Goal: Transaction & Acquisition: Purchase product/service

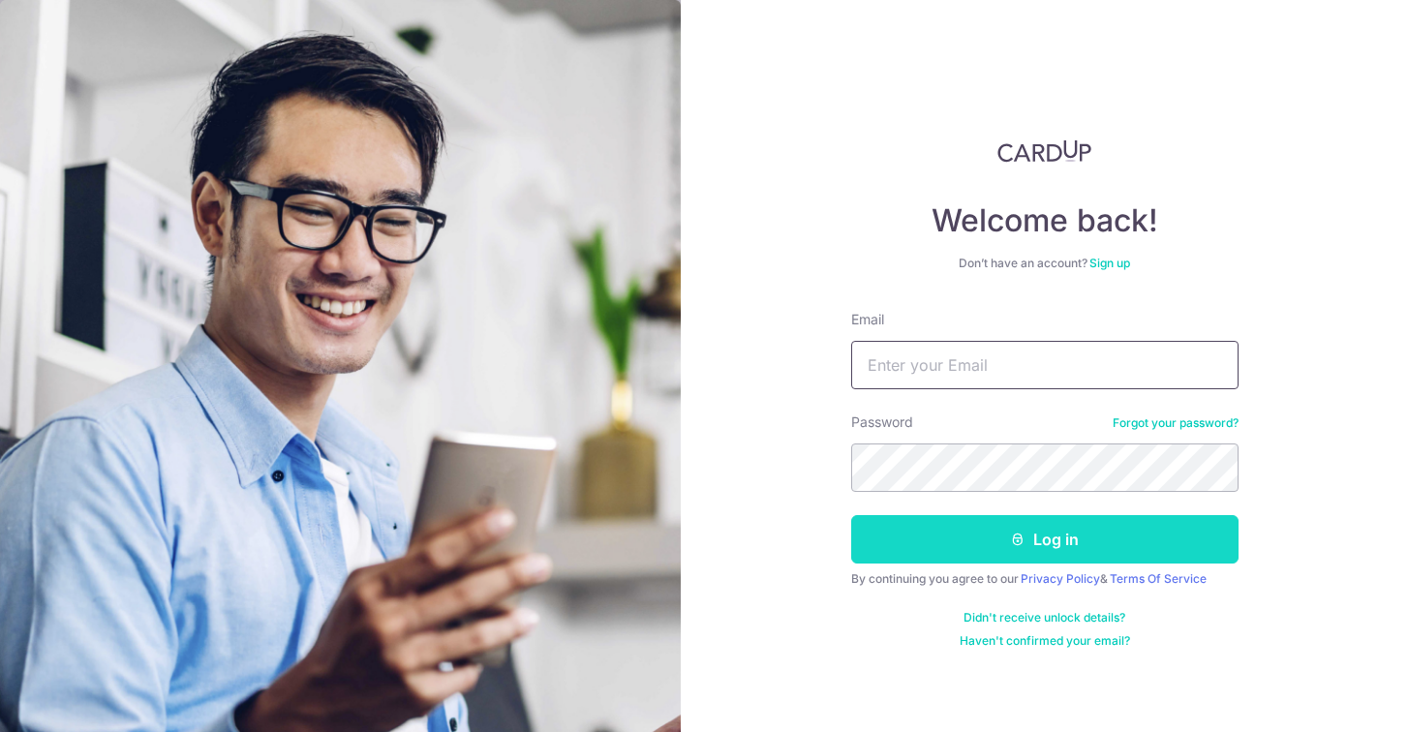
type input "[EMAIL_ADDRESS][PERSON_NAME][PERSON_NAME][DOMAIN_NAME]"
click at [1004, 535] on button "Log in" at bounding box center [1044, 539] width 387 height 48
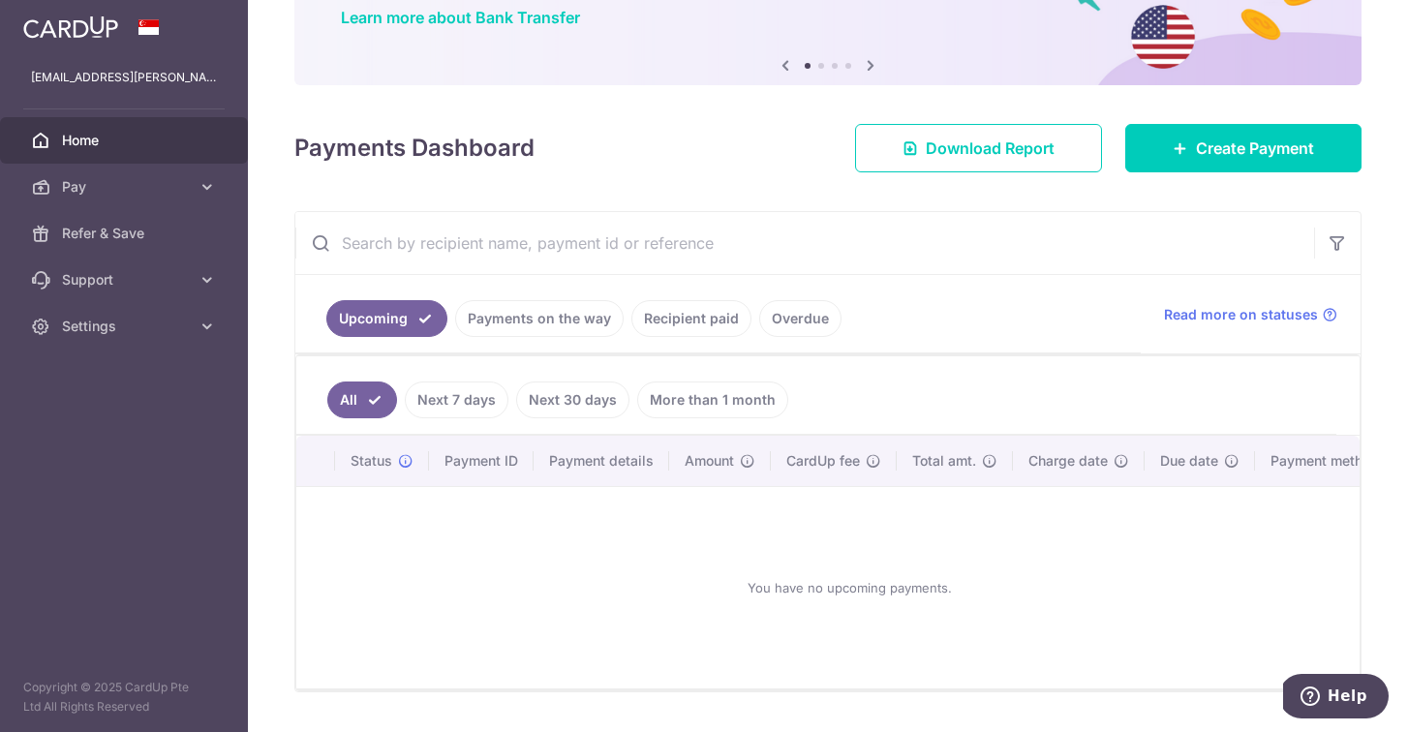
scroll to position [165, 0]
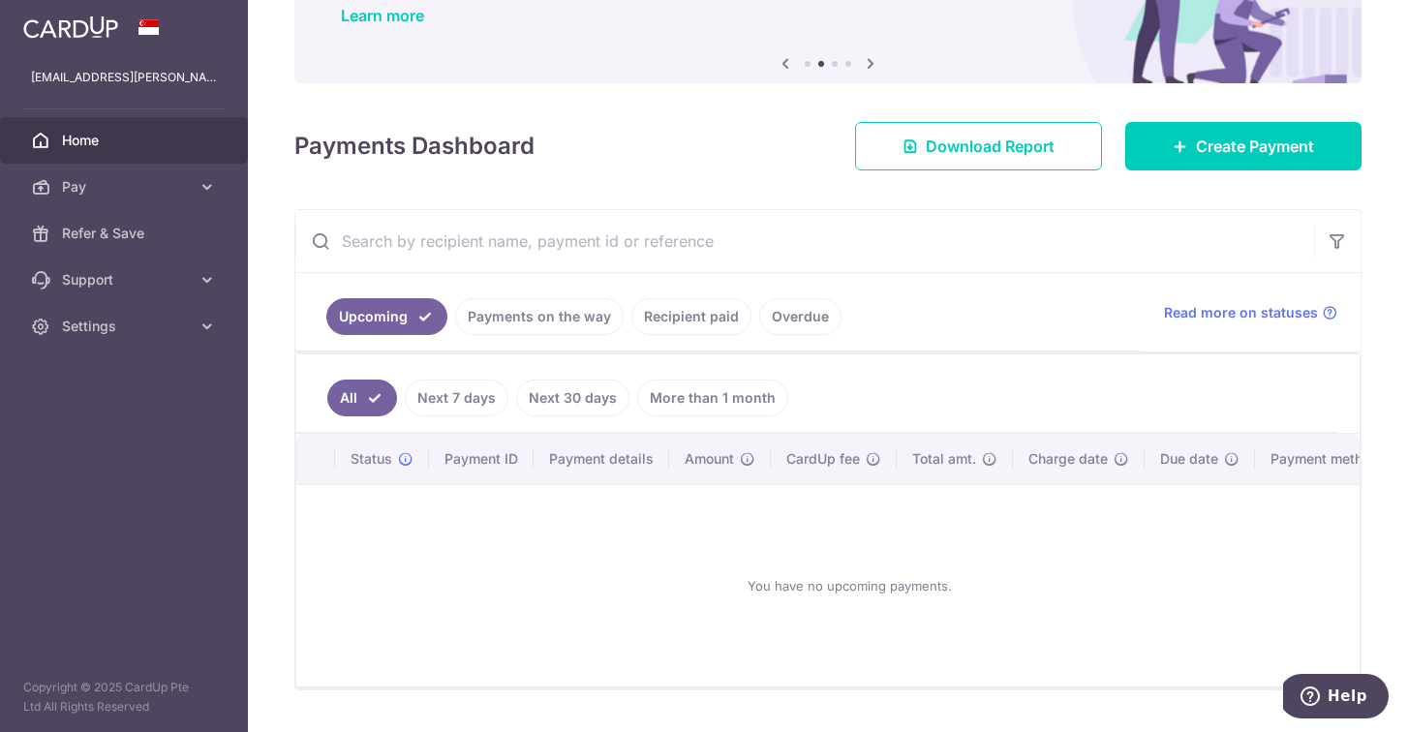
click at [562, 312] on link "Payments on the way" at bounding box center [539, 316] width 168 height 37
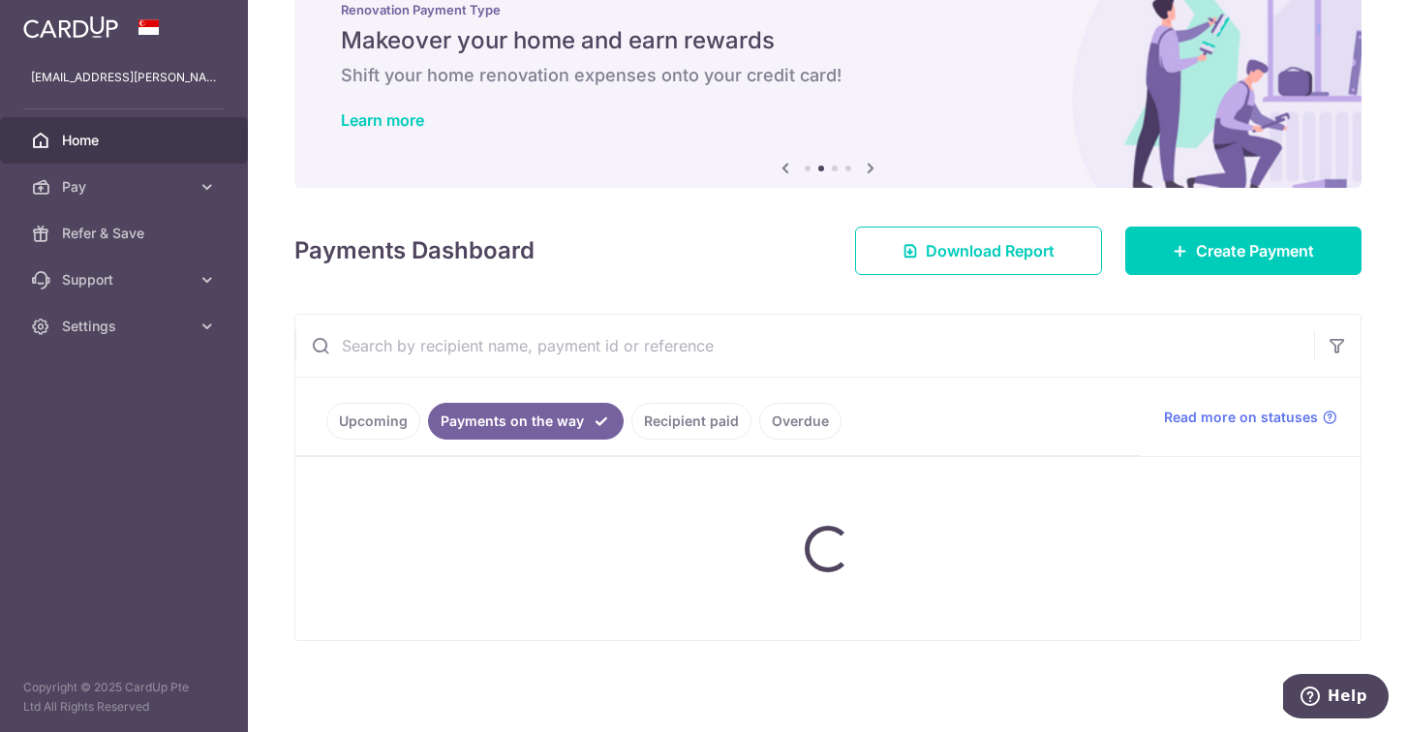
scroll to position [132, 0]
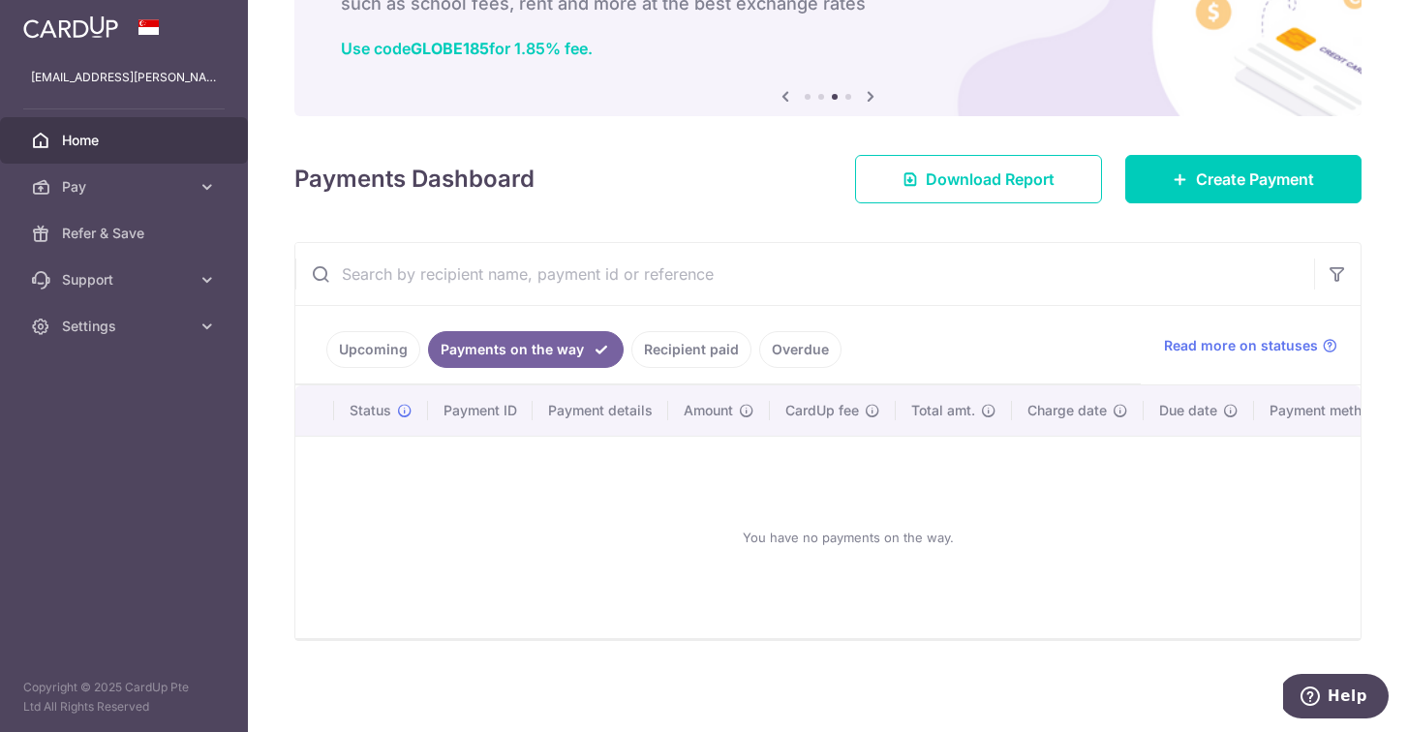
click at [650, 342] on link "Recipient paid" at bounding box center [691, 349] width 120 height 37
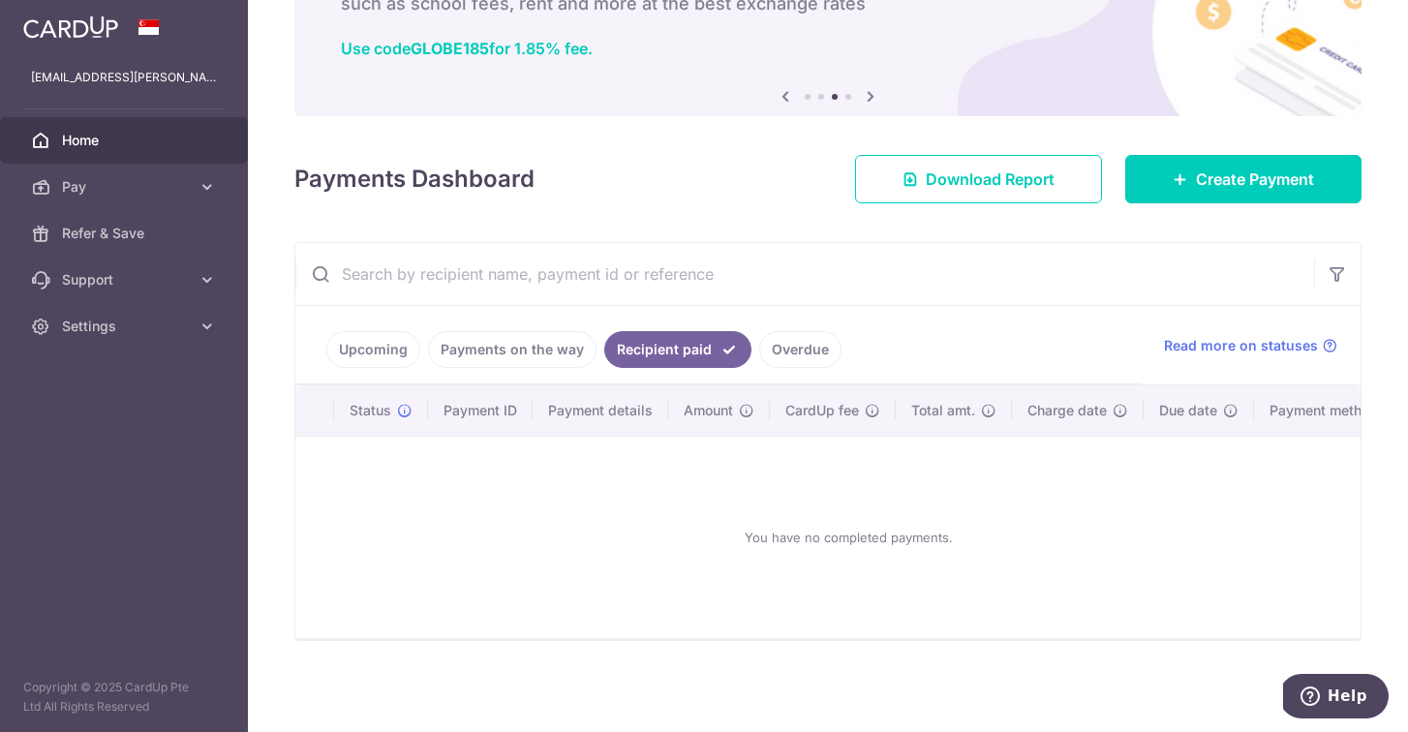
click at [772, 355] on link "Overdue" at bounding box center [800, 349] width 82 height 37
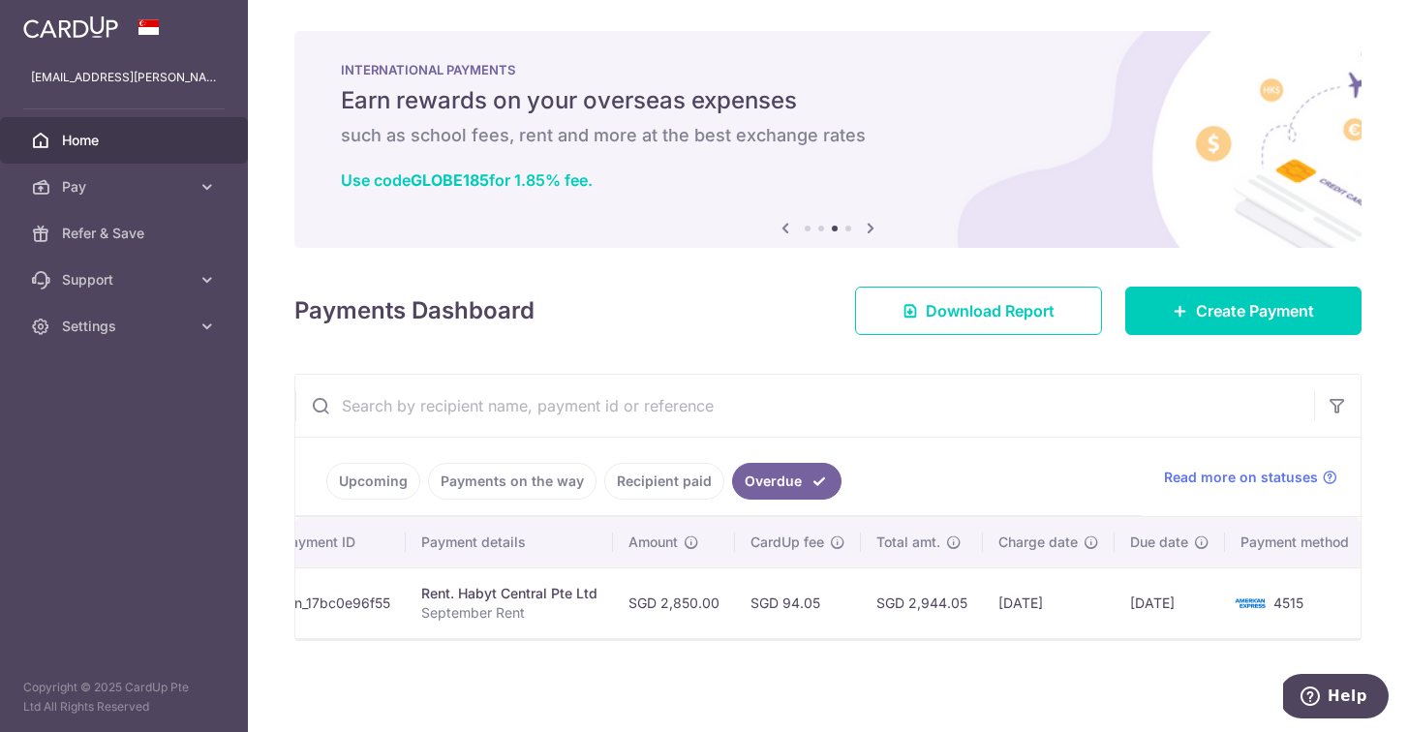
scroll to position [0, 0]
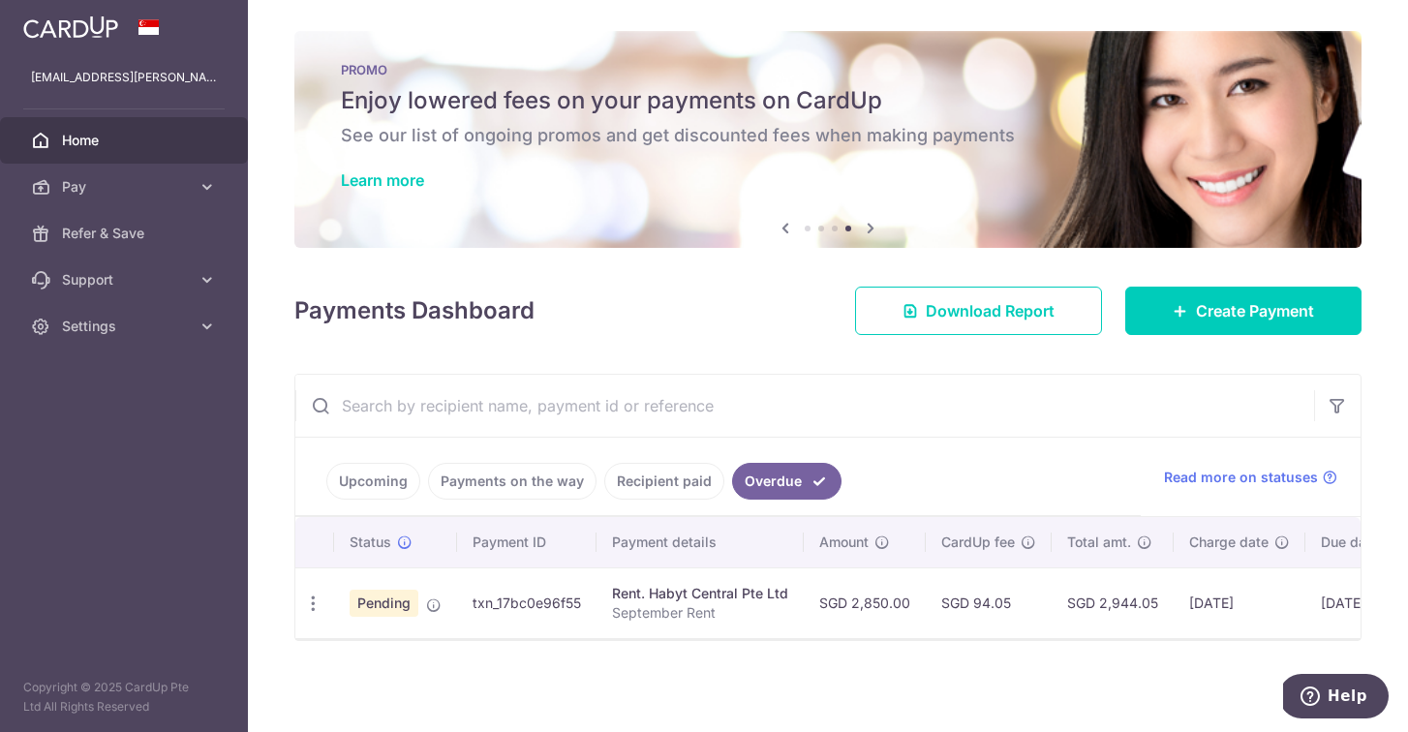
click at [531, 607] on td "txn_17bc0e96f55" at bounding box center [526, 602] width 139 height 71
copy td "txn_17bc0e96f55"
click at [552, 599] on td "txn_17bc0e96f55" at bounding box center [526, 602] width 139 height 71
click at [534, 613] on td "txn_17bc0e96f55" at bounding box center [526, 602] width 139 height 71
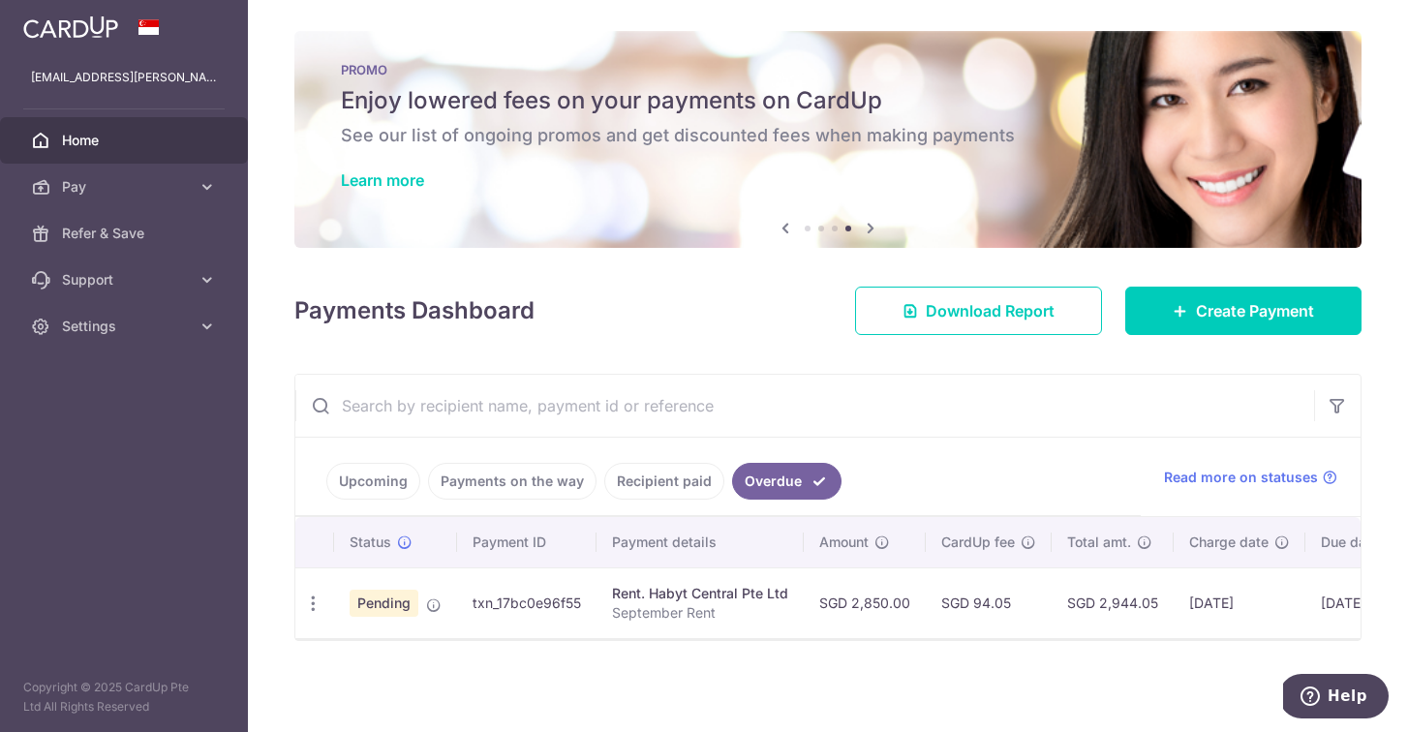
click at [535, 603] on td "txn_17bc0e96f55" at bounding box center [526, 602] width 139 height 71
copy td "txn_17bc0e96f55"
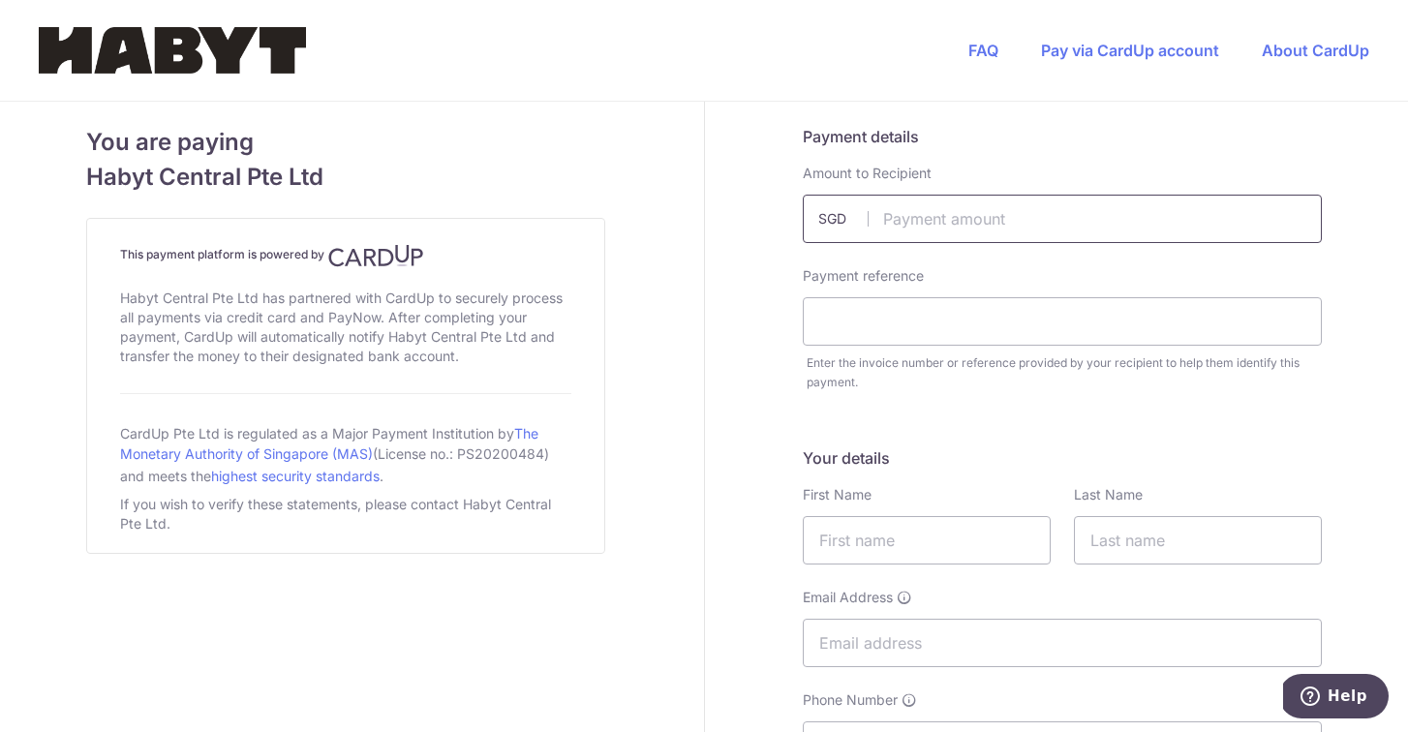
click at [965, 220] on input "text" at bounding box center [1062, 219] width 519 height 48
type input "2850.00"
click at [917, 316] on input "text" at bounding box center [1062, 321] width 519 height 48
click at [969, 326] on input "text" at bounding box center [1062, 321] width 519 height 48
click at [972, 337] on input "[PERSON_NAME]" at bounding box center [1062, 321] width 519 height 48
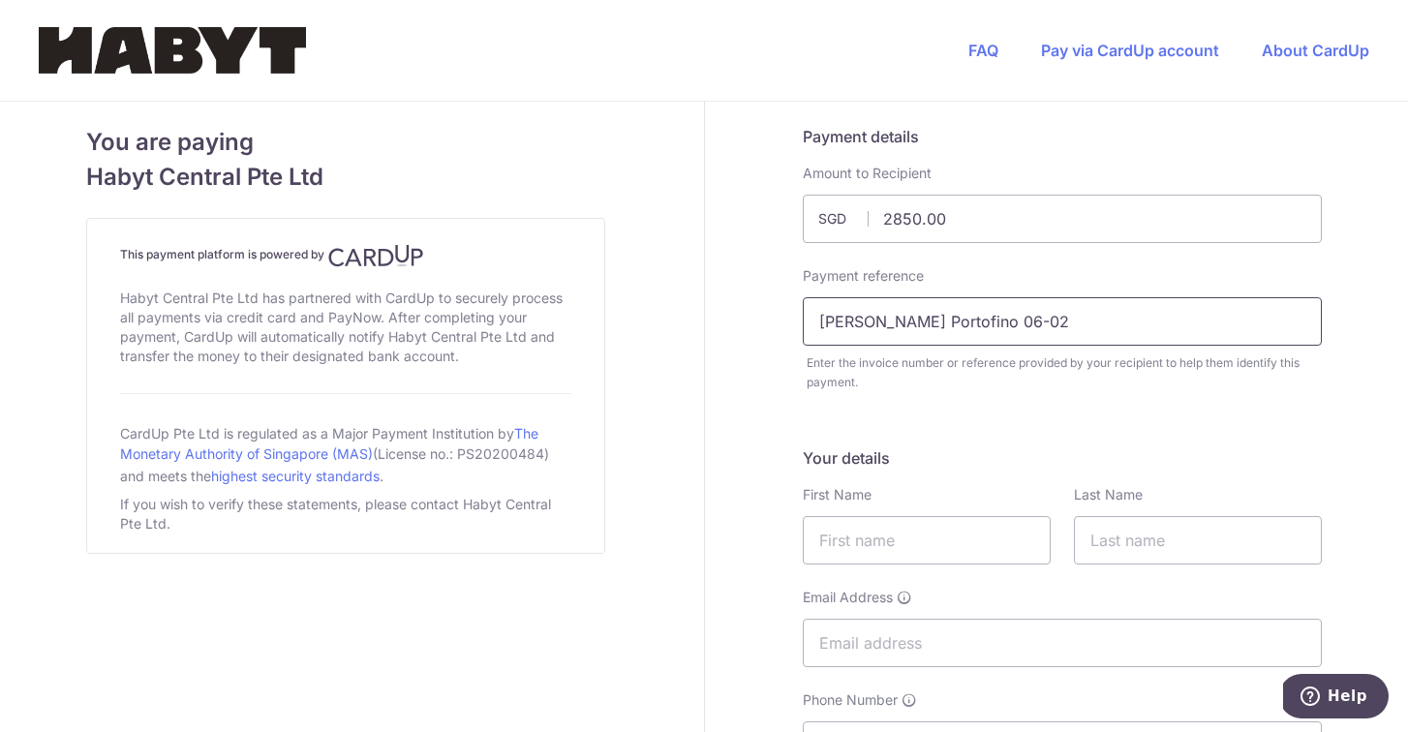
type input "[PERSON_NAME] Portofino 06-02"
click at [1008, 446] on h5 "Your details" at bounding box center [1062, 457] width 519 height 23
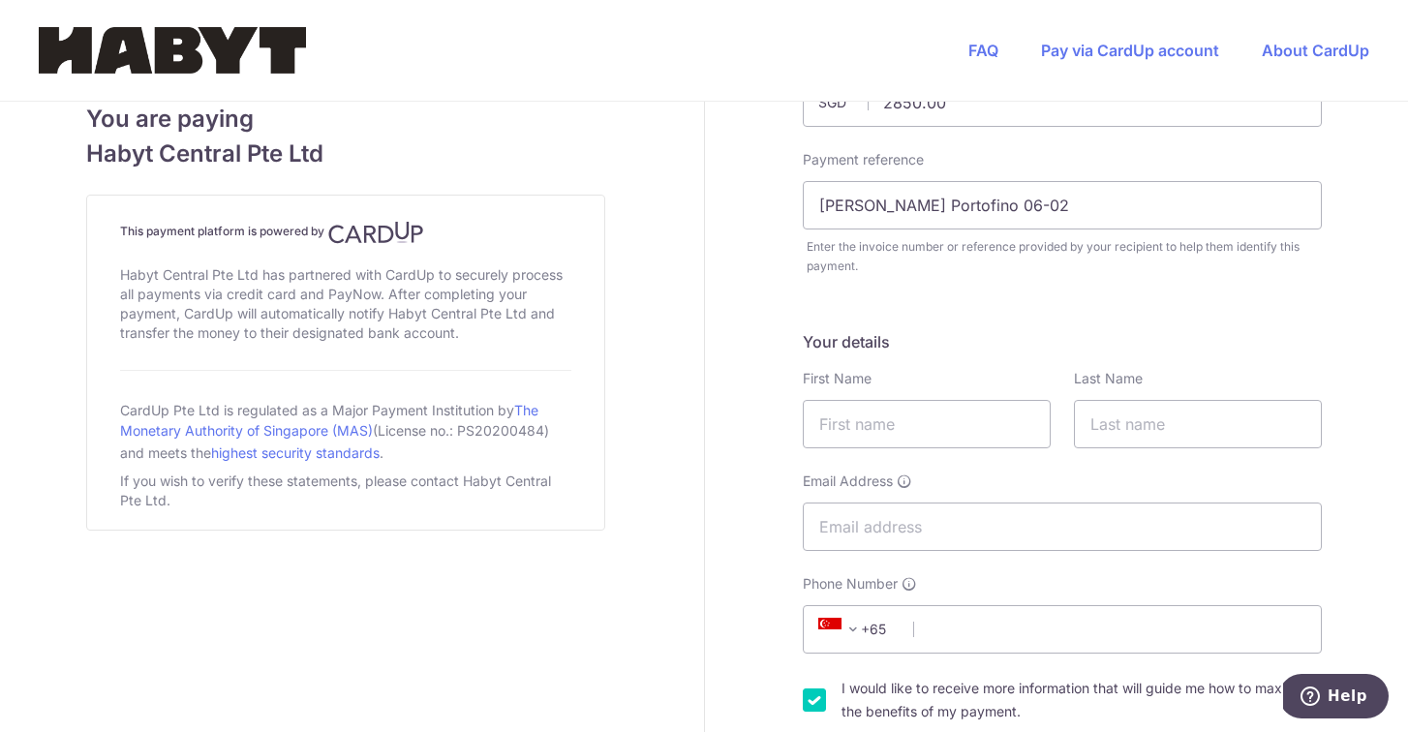
scroll to position [117, 0]
click at [945, 418] on input "text" at bounding box center [927, 423] width 248 height 48
type input "Sofia"
type input "Patino Duque"
type input "[EMAIL_ADDRESS][PERSON_NAME][PERSON_NAME][DOMAIN_NAME]"
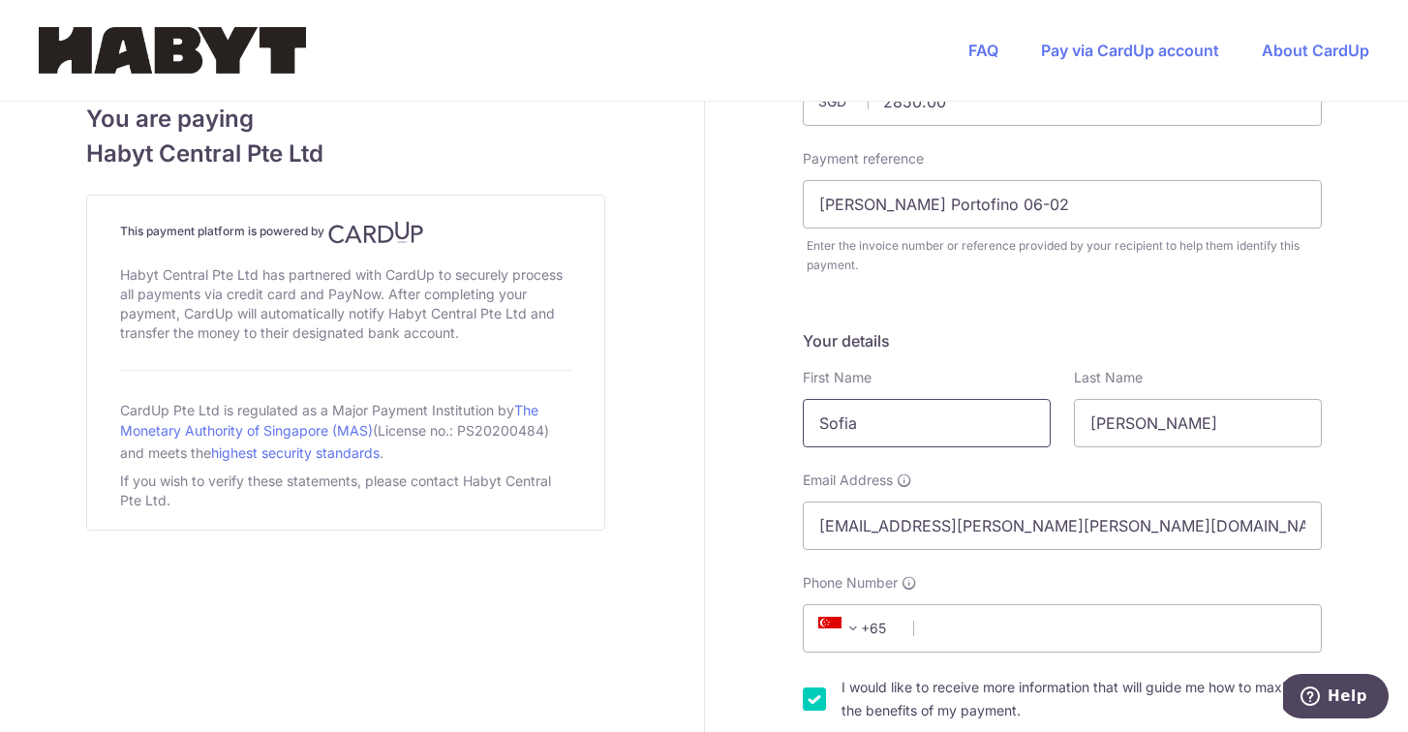
select select "1"
type input "5164456150"
select select "US"
type input "11743"
type input "15 Westwood Dr"
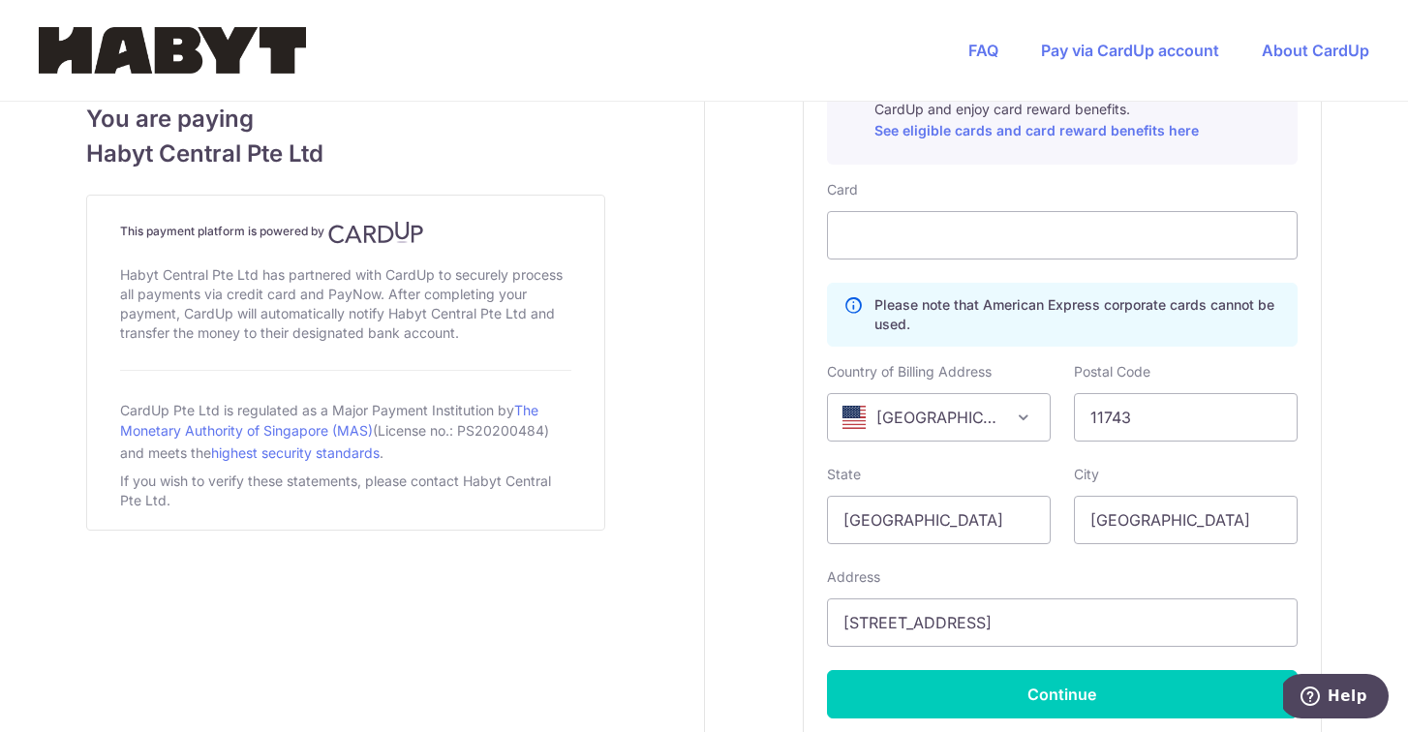
scroll to position [1016, 0]
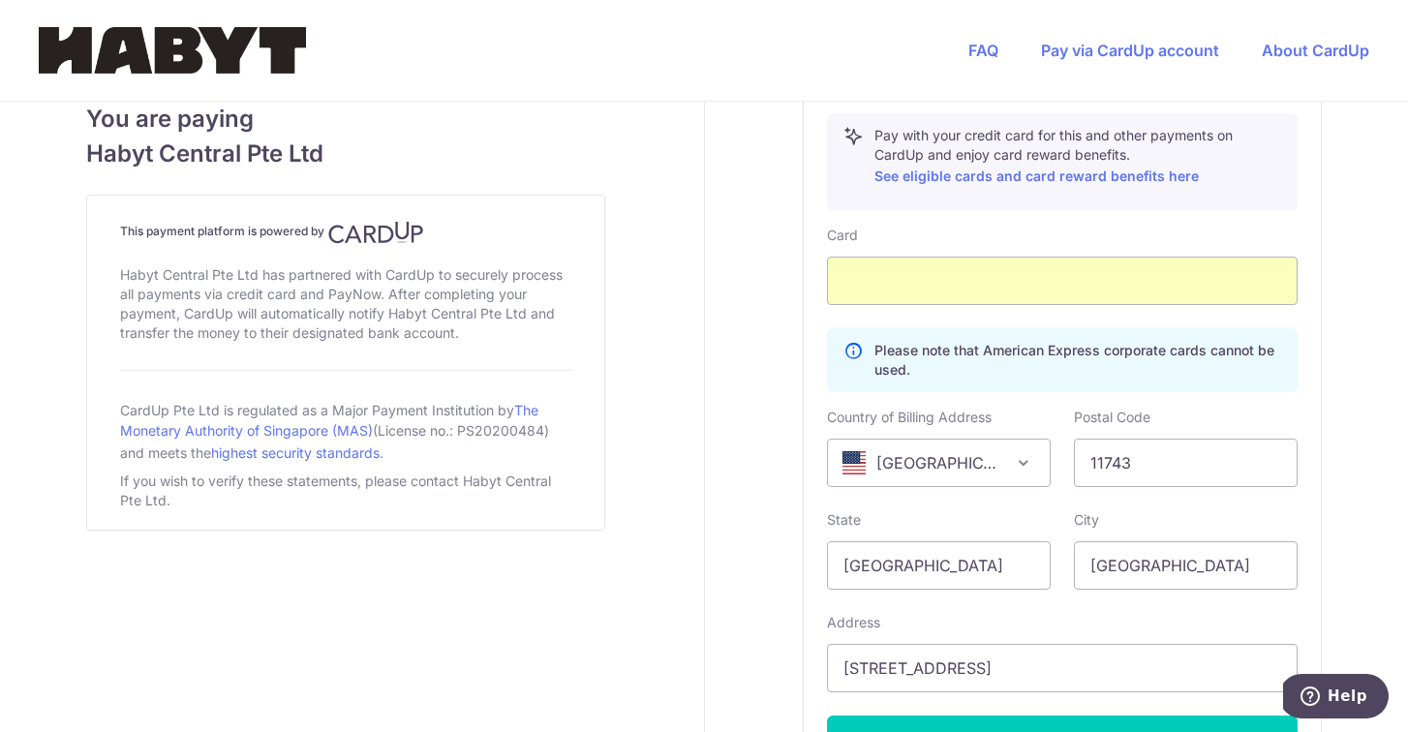
click at [1272, 319] on div "Card Please note that American Express corporate cards cannot be used. Country …" at bounding box center [1062, 495] width 471 height 538
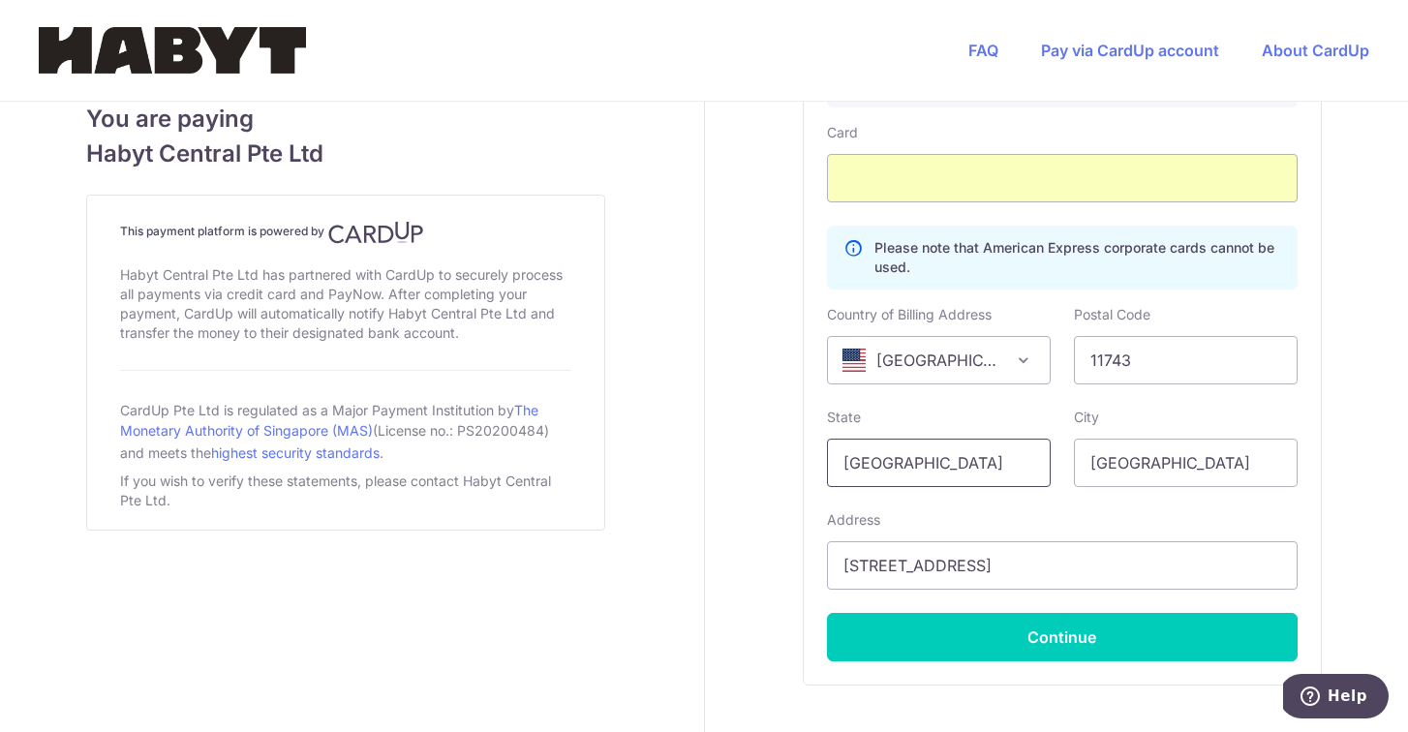
click at [971, 449] on input "Singapore" at bounding box center [939, 463] width 224 height 48
type input "New York"
click at [1131, 483] on input "Singapore" at bounding box center [1186, 463] width 224 height 48
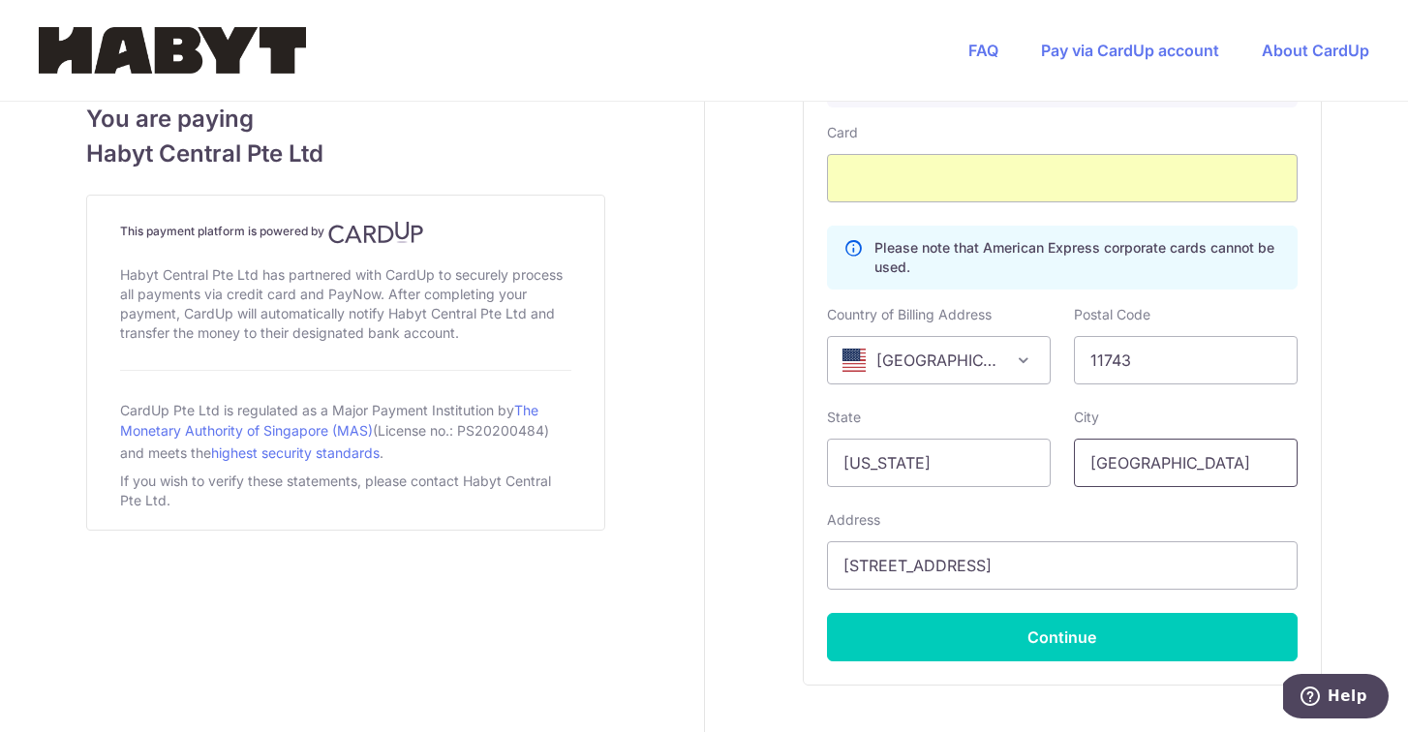
click at [1134, 465] on input "Singapore" at bounding box center [1186, 463] width 224 height 48
type input "Huntington"
click at [1303, 479] on div "City Huntington" at bounding box center [1185, 447] width 247 height 79
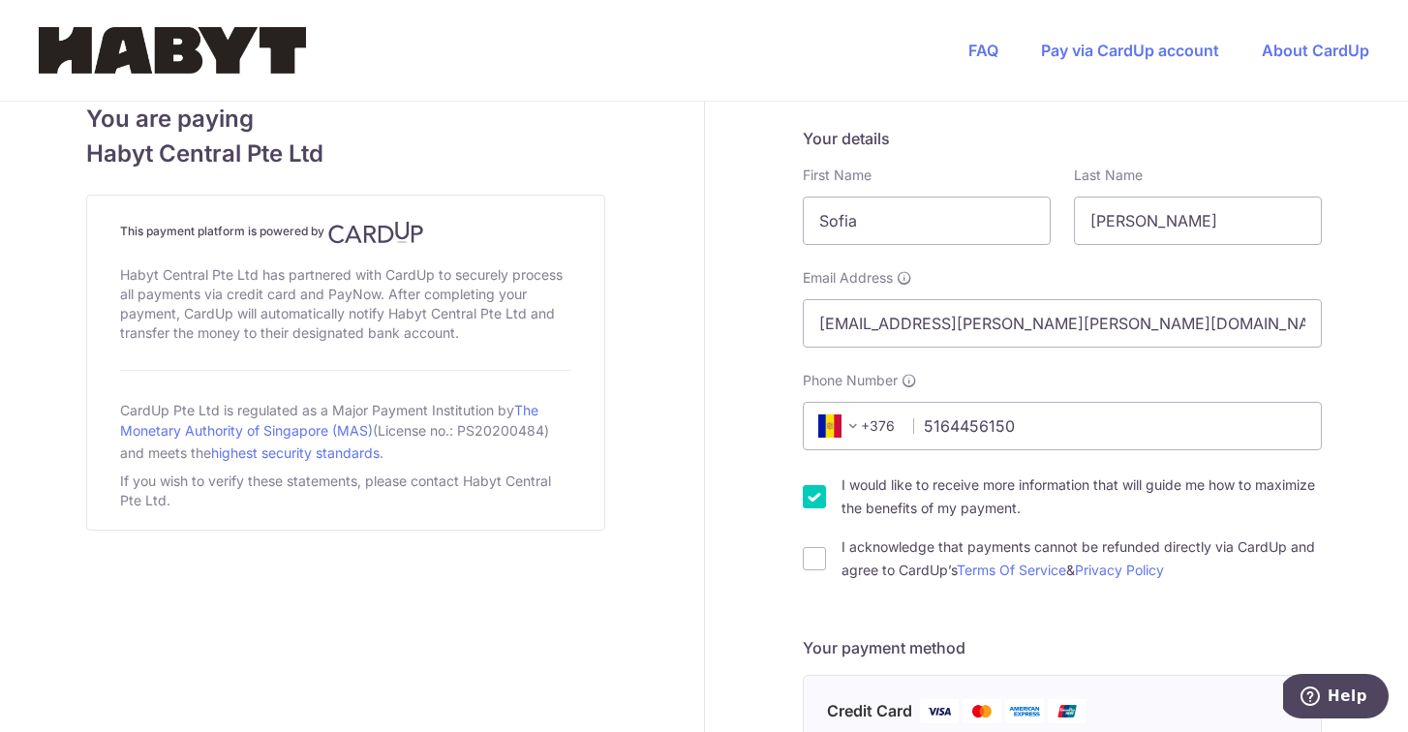
scroll to position [248, 0]
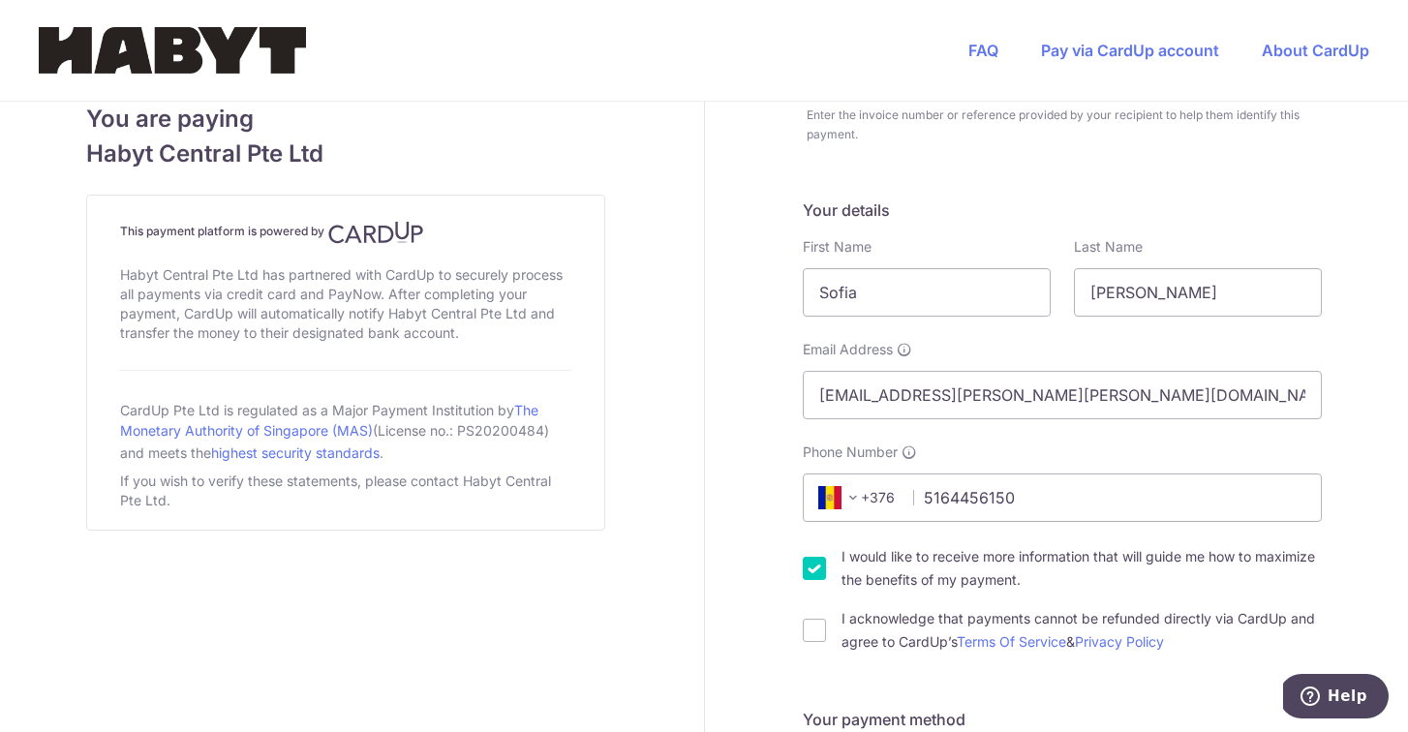
click at [875, 501] on span "+376" at bounding box center [855, 497] width 87 height 23
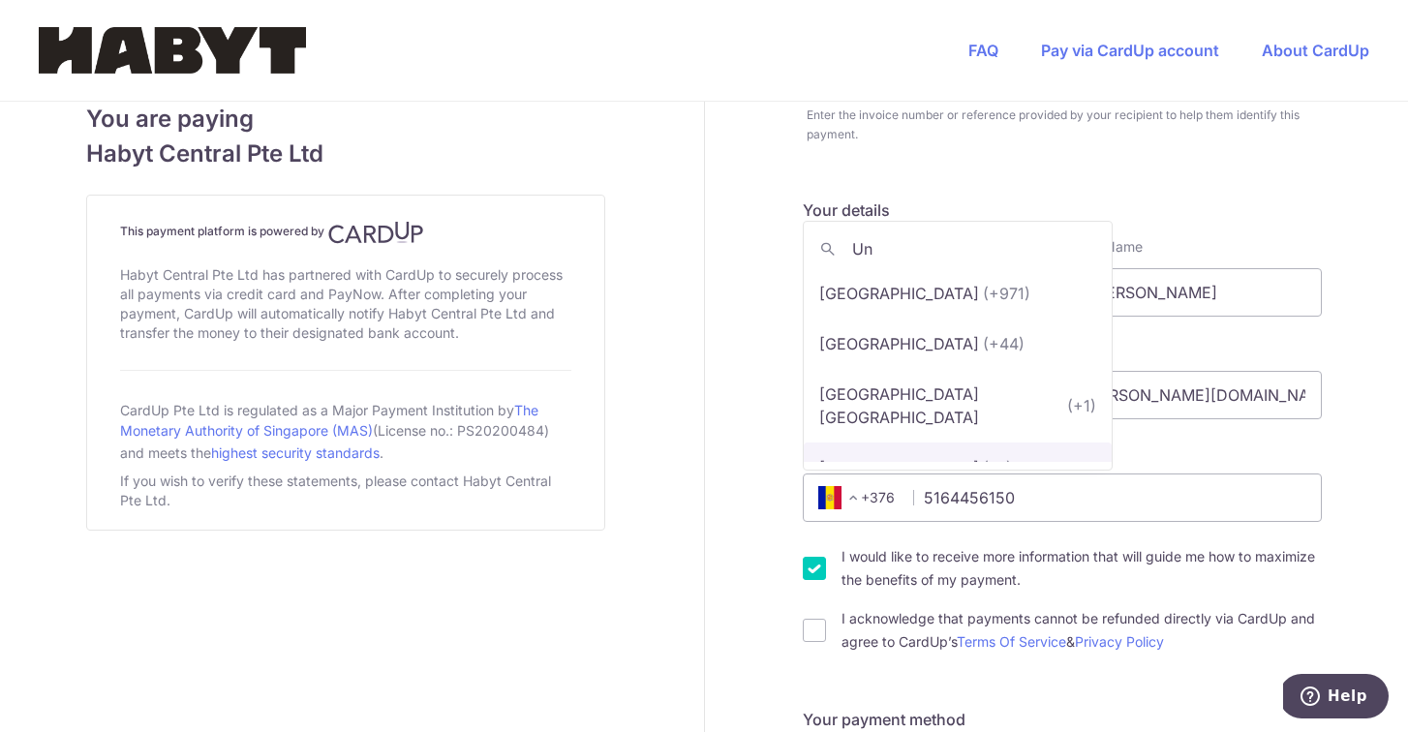
type input "U"
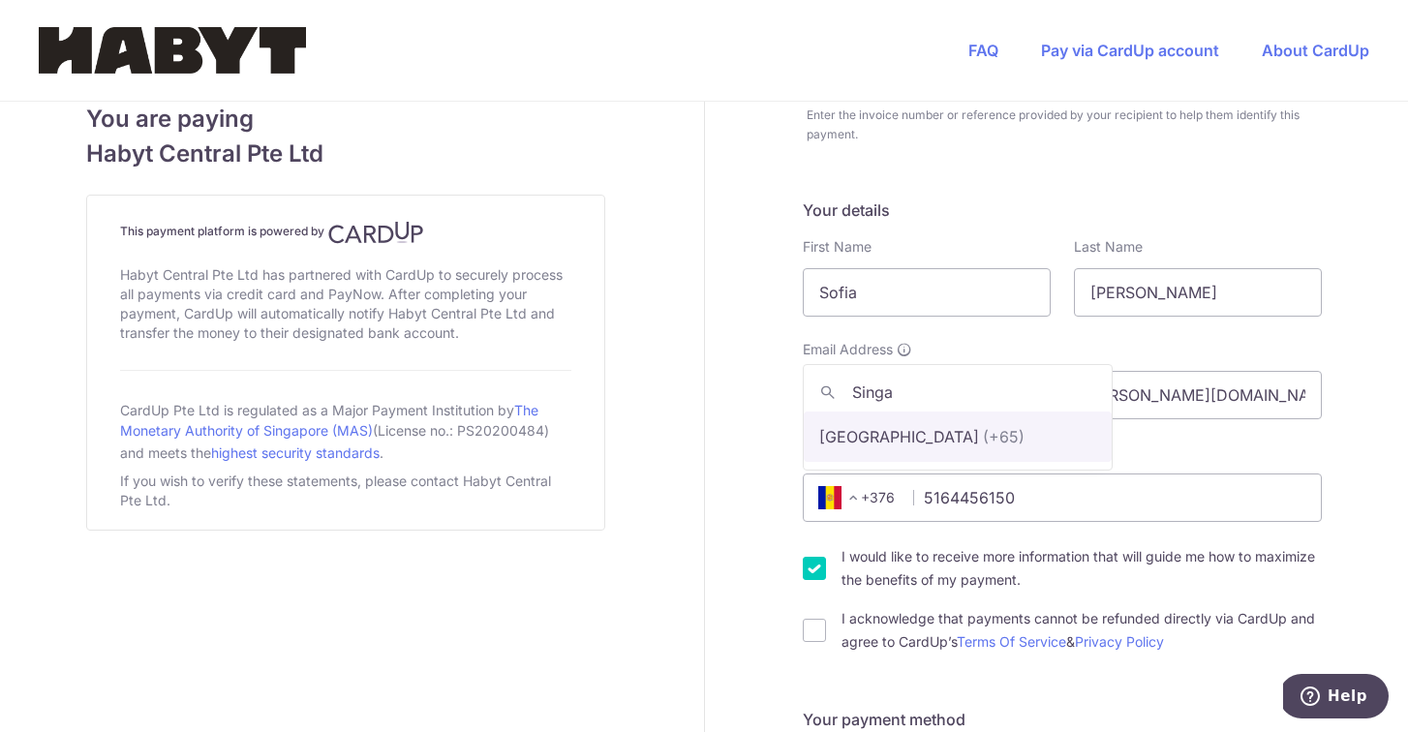
type input "Singa"
select select "199"
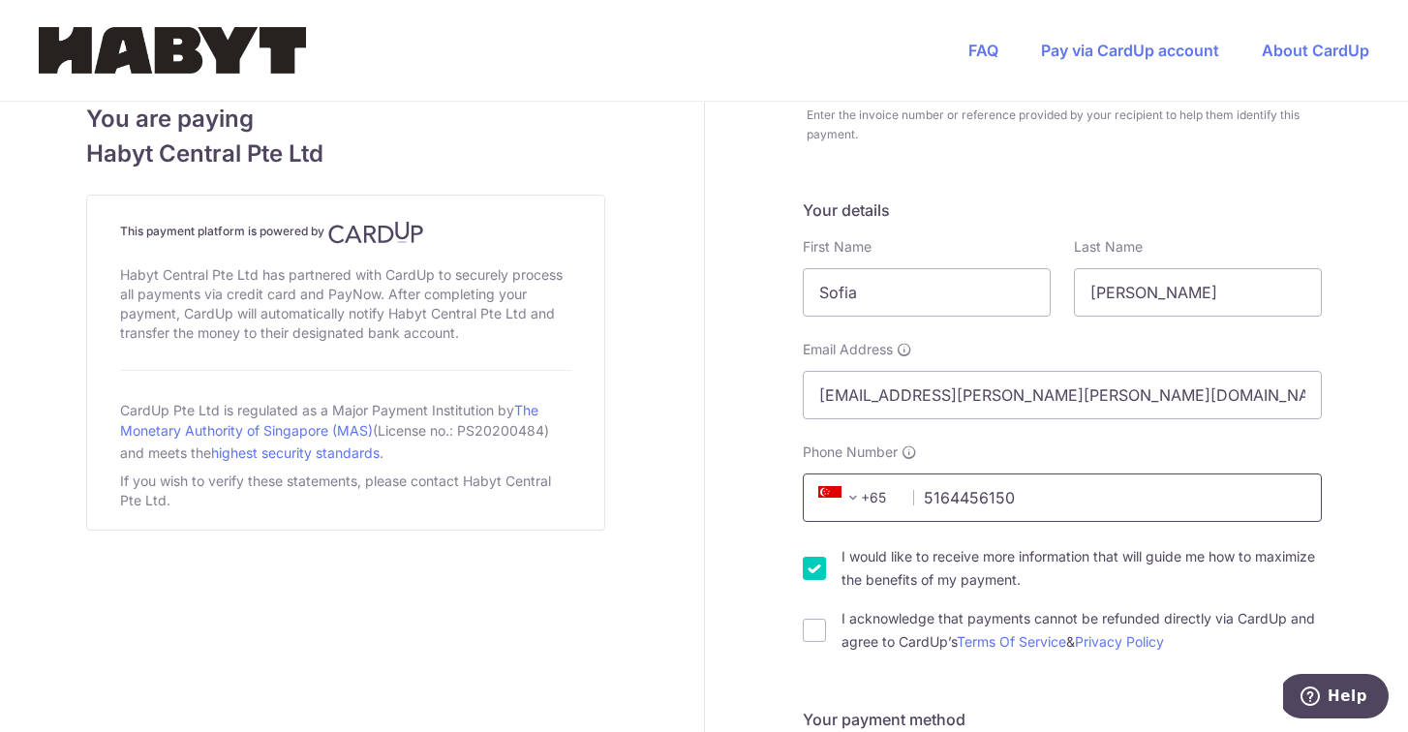
click at [976, 498] on input "5164456150" at bounding box center [1062, 497] width 519 height 48
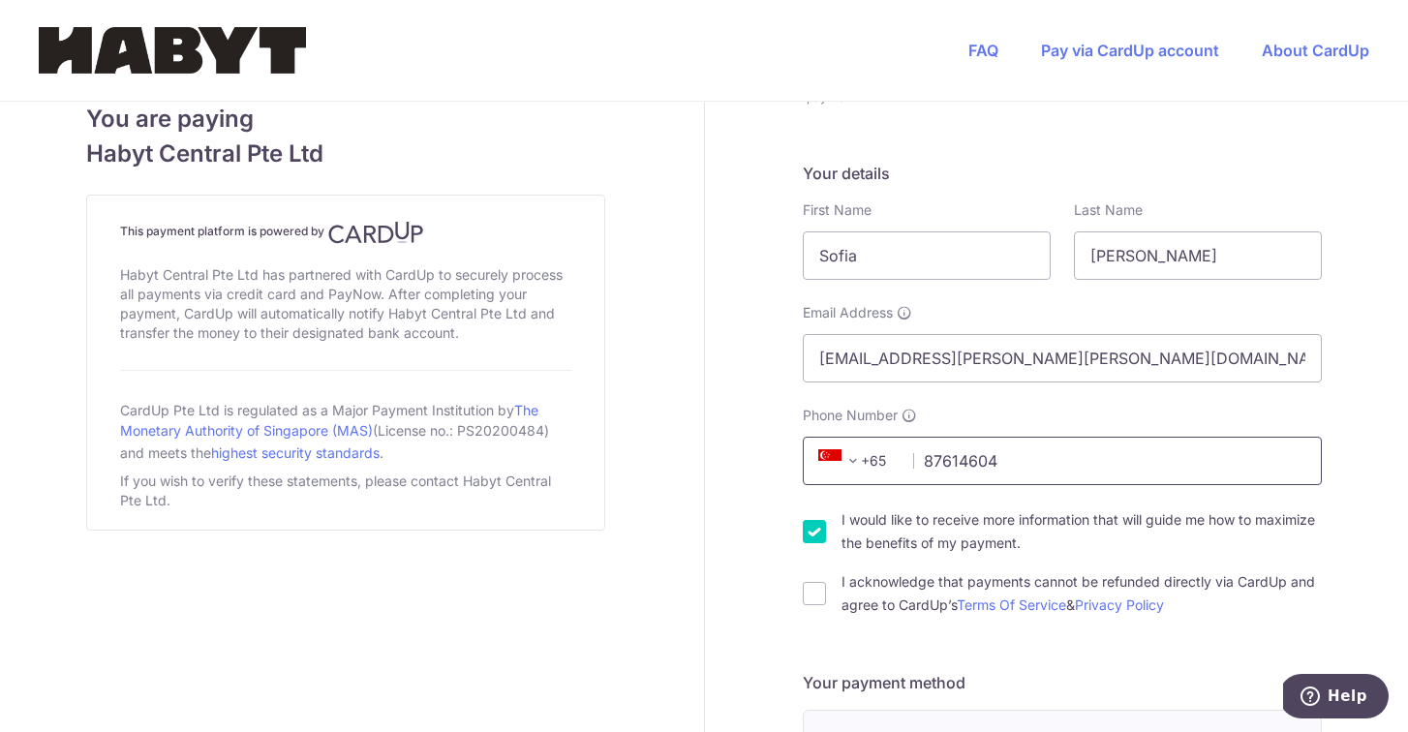
scroll to position [288, 0]
type input "87614604"
click at [815, 523] on input "I would like to receive more information that will guide me how to maximize the…" at bounding box center [814, 528] width 23 height 23
checkbox input "false"
click at [811, 582] on input "I acknowledge that payments cannot be refunded directly via CardUp and agree to…" at bounding box center [814, 590] width 23 height 23
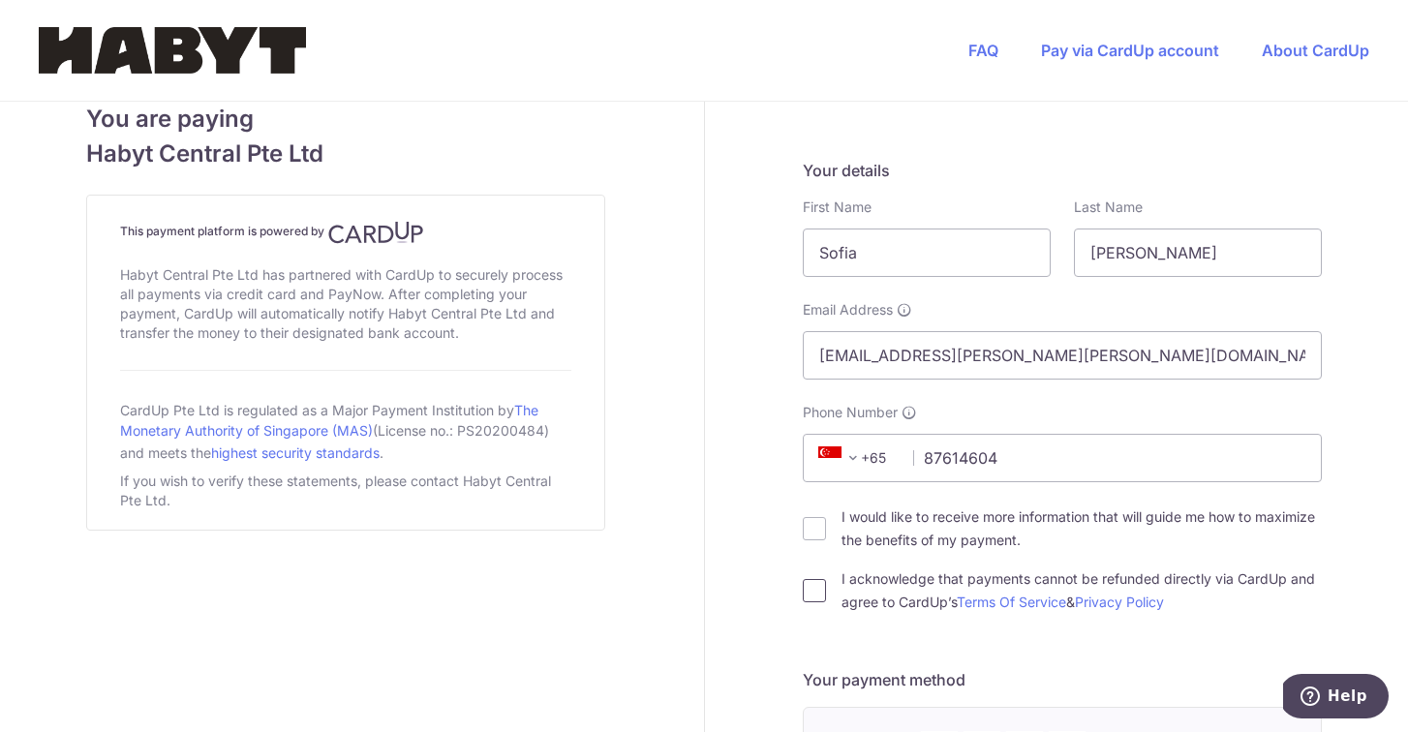
checkbox input "true"
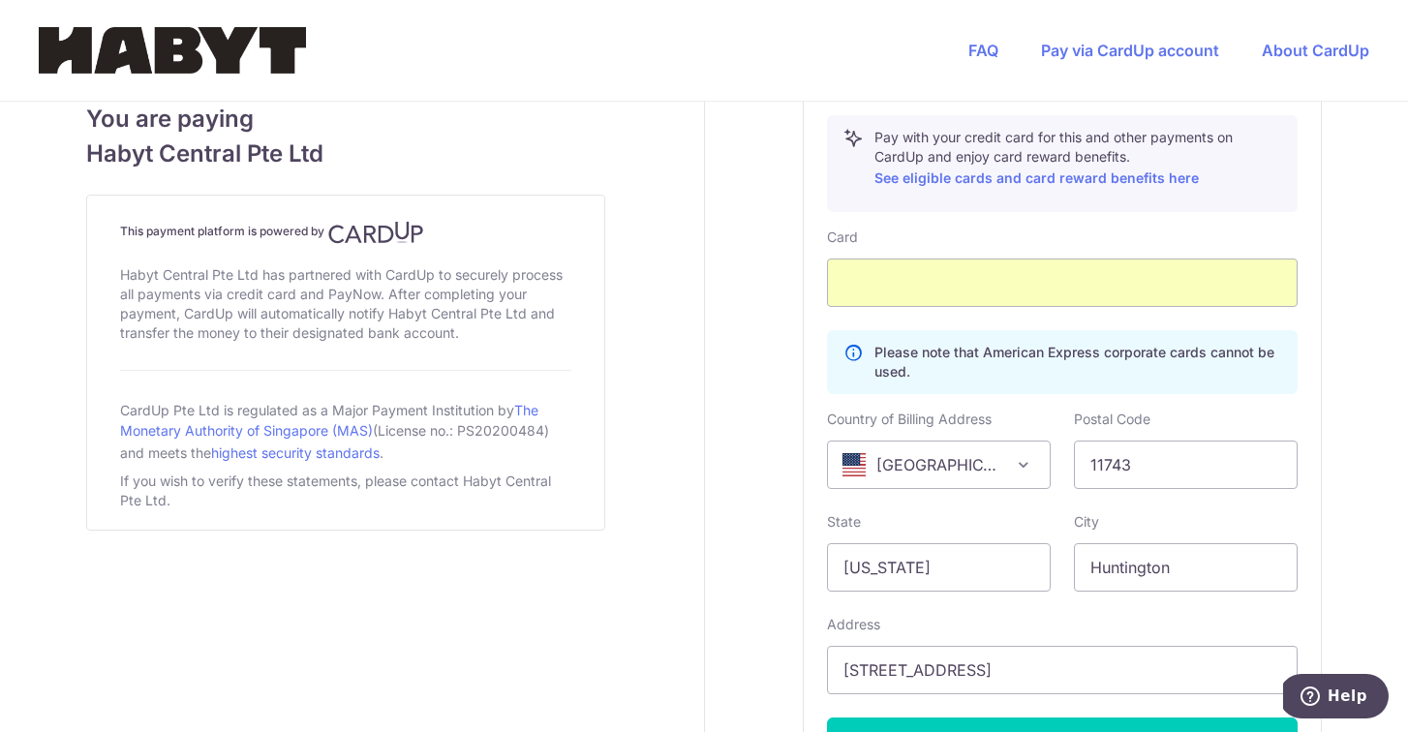
scroll to position [1236, 0]
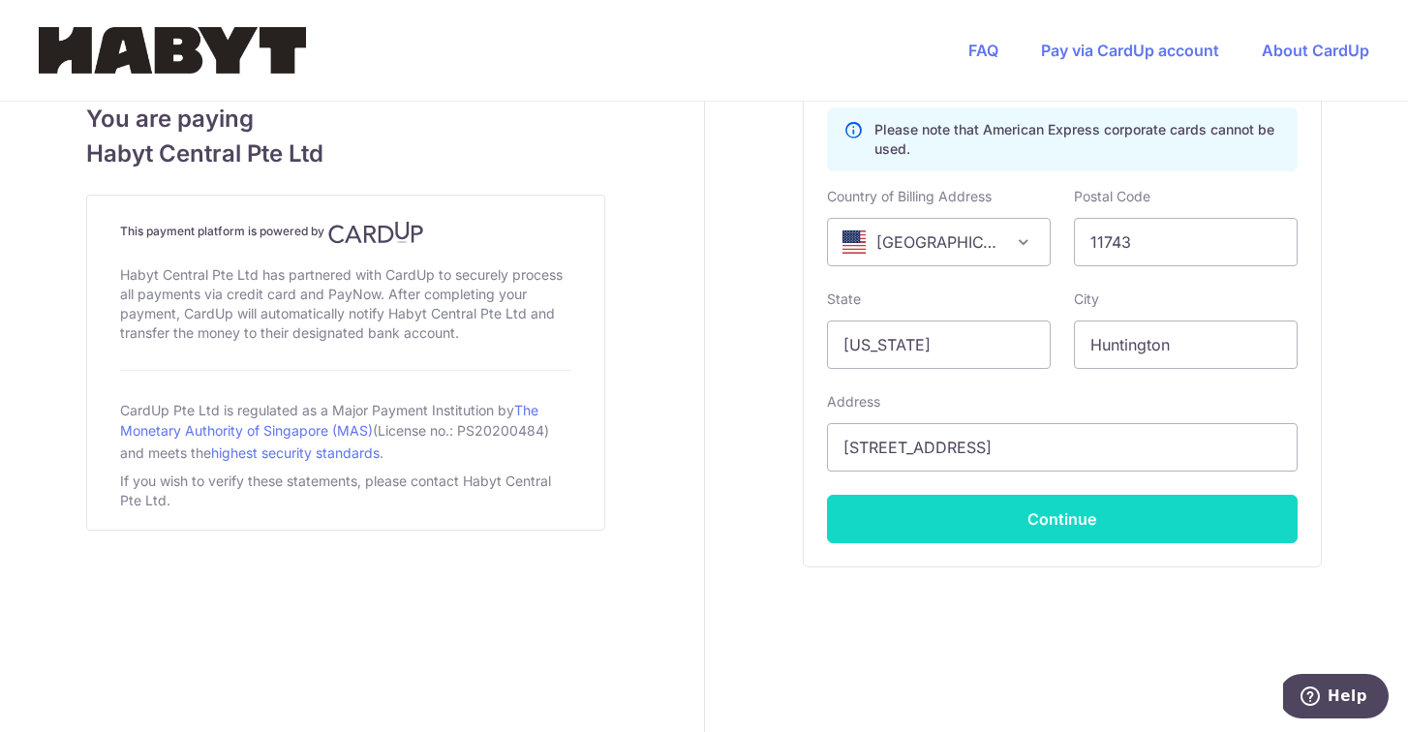
click at [965, 528] on button "Continue" at bounding box center [1062, 519] width 471 height 48
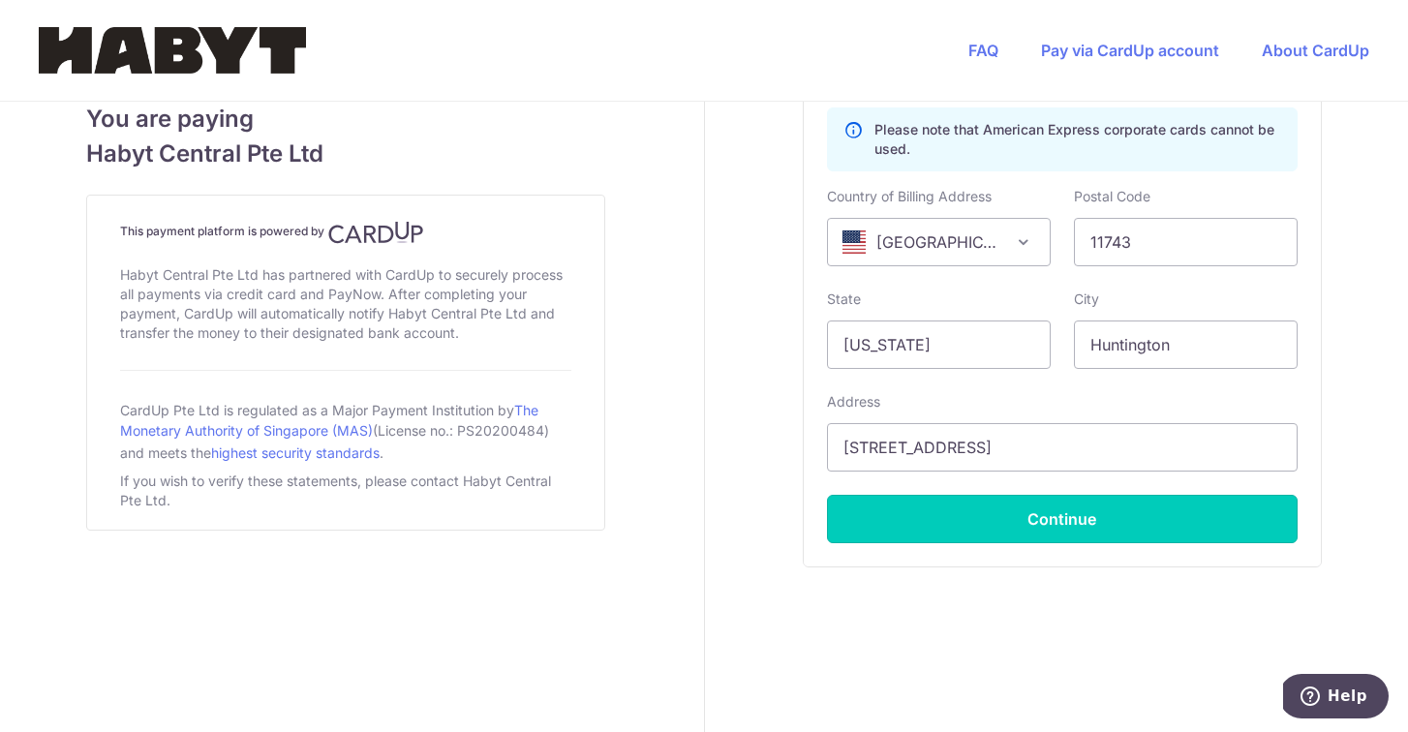
type input "**** 4515"
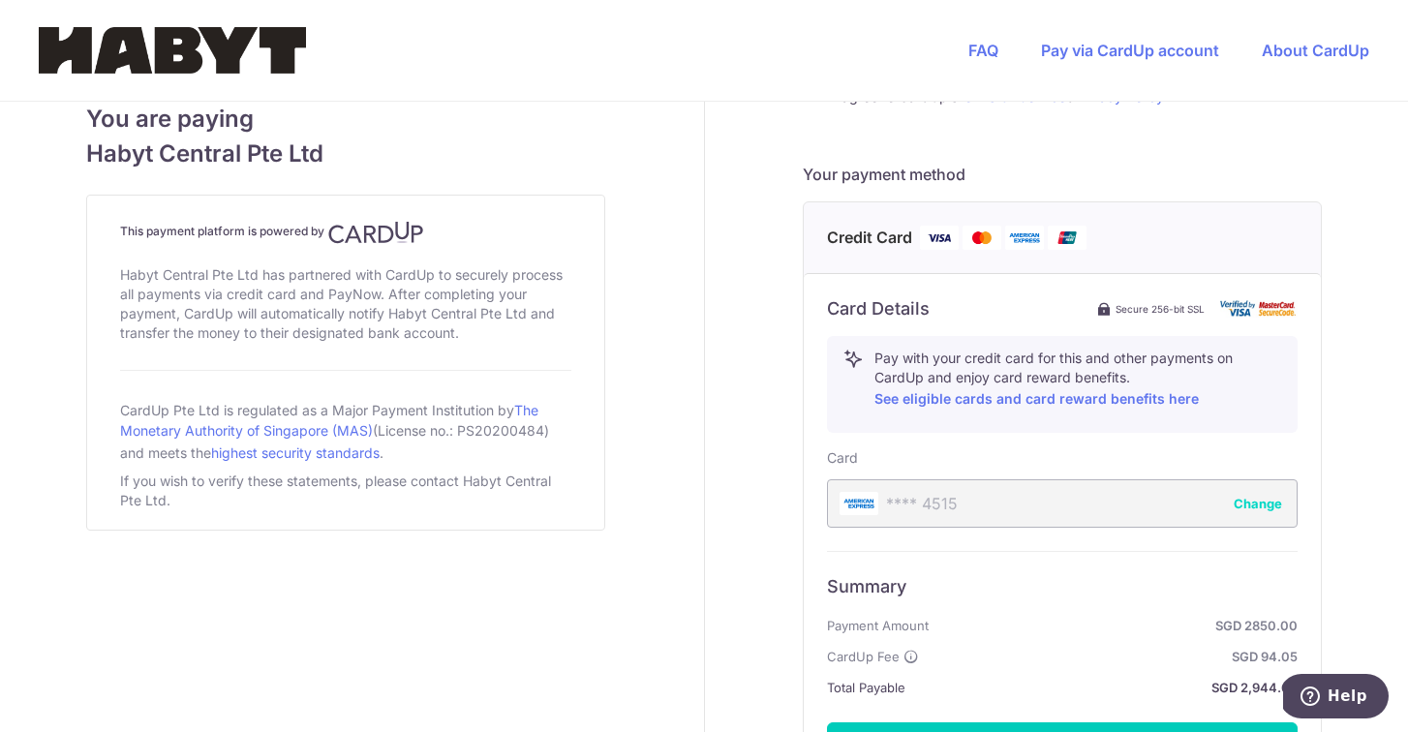
scroll to position [956, 0]
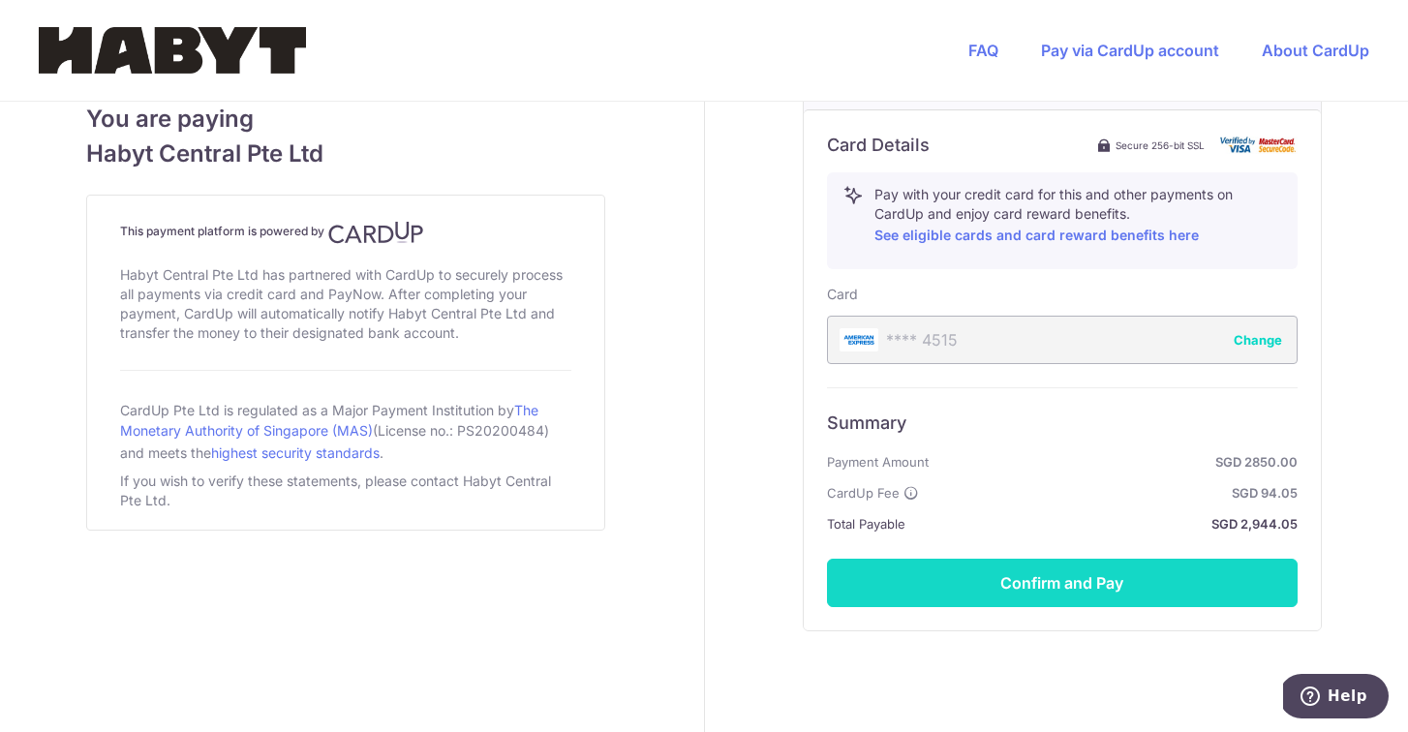
click at [1018, 583] on button "Confirm and Pay" at bounding box center [1062, 583] width 471 height 48
